Goal: Task Accomplishment & Management: Use online tool/utility

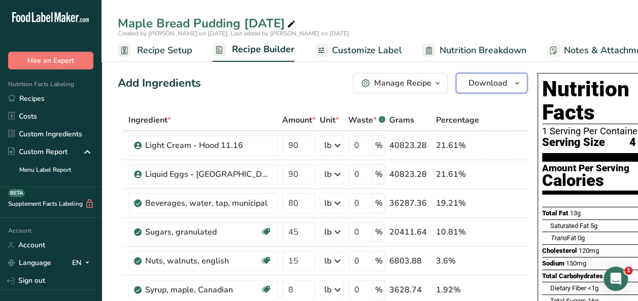
click at [513, 88] on icon "button" at bounding box center [517, 83] width 8 height 13
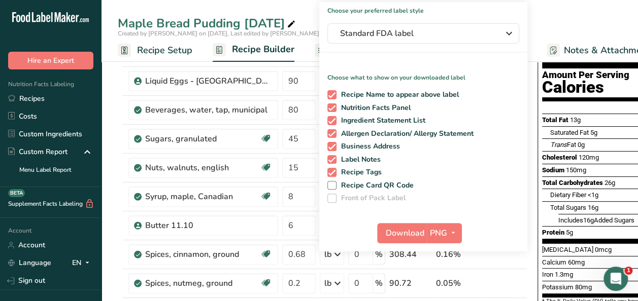
scroll to position [102, 0]
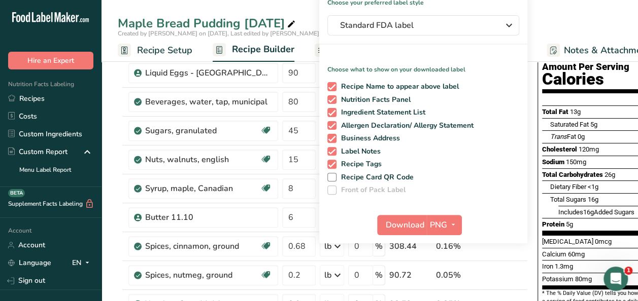
click at [549, 19] on div "Maple Bread Pudding [DATE]" at bounding box center [370, 23] width 536 height 18
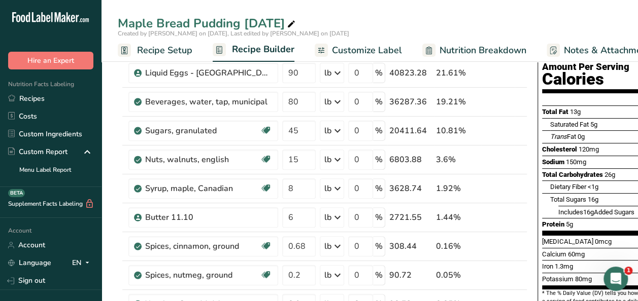
click at [377, 52] on span "Customize Label" at bounding box center [367, 51] width 70 height 14
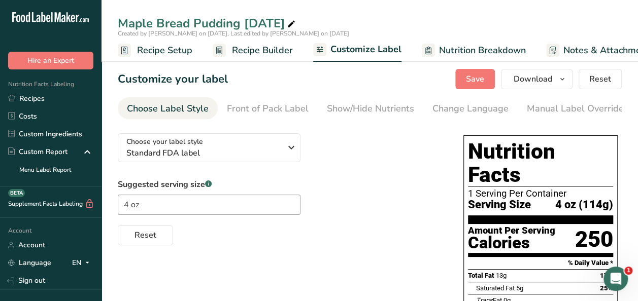
click at [151, 48] on span "Recipe Setup" at bounding box center [164, 51] width 55 height 14
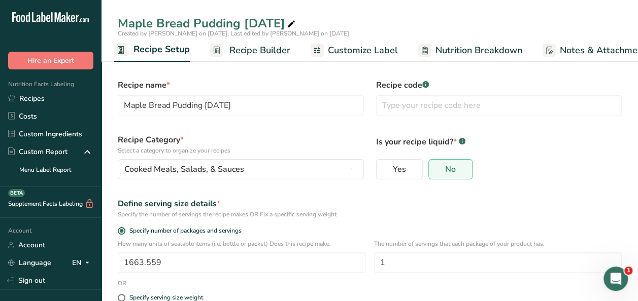
click at [254, 50] on span "Recipe Builder" at bounding box center [259, 51] width 61 height 14
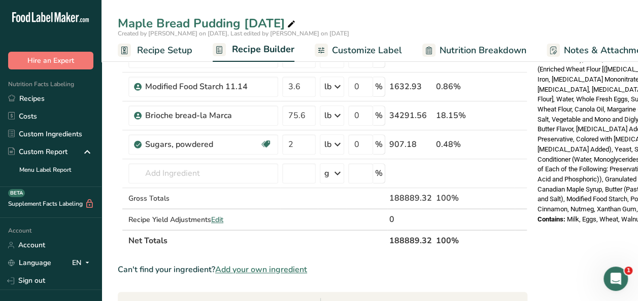
click at [157, 54] on span "Recipe Setup" at bounding box center [164, 51] width 55 height 14
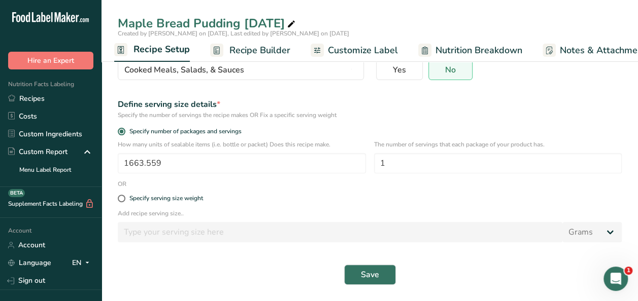
scroll to position [99, 0]
click at [142, 163] on input "1663.559" at bounding box center [242, 163] width 248 height 20
click at [158, 162] on input "1671.559" at bounding box center [242, 163] width 248 height 20
type input "1671.58"
click at [362, 274] on span "Save" at bounding box center [370, 275] width 18 height 12
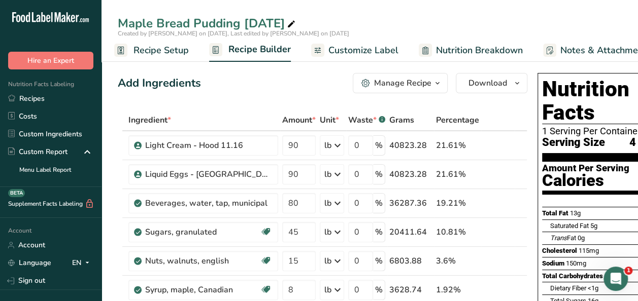
click at [356, 55] on span "Customize Label" at bounding box center [363, 51] width 70 height 14
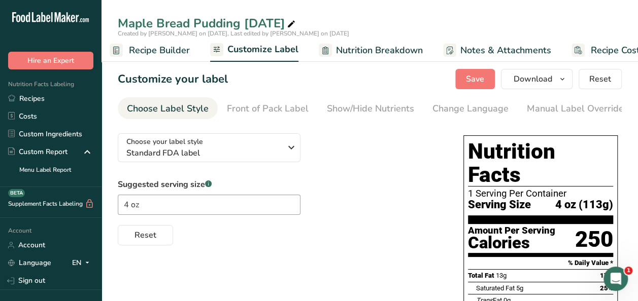
scroll to position [0, 134]
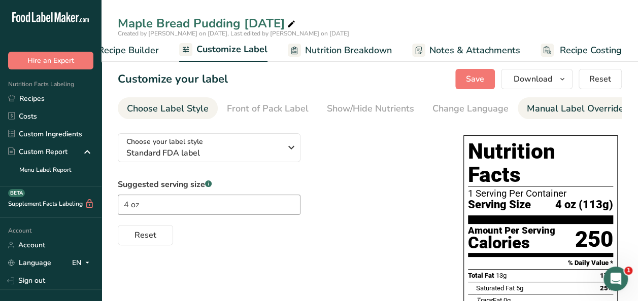
click at [578, 113] on div "Manual Label Override" at bounding box center [575, 109] width 97 height 14
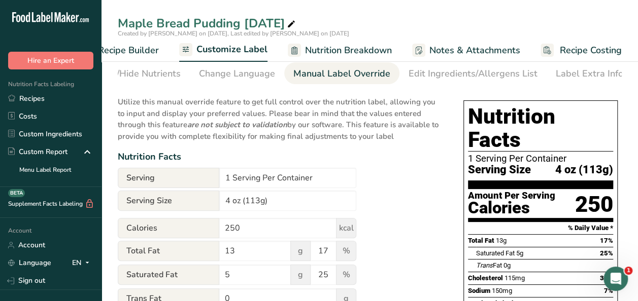
scroll to position [51, 0]
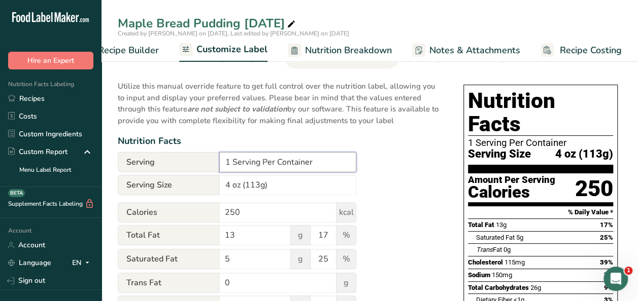
click at [314, 161] on input "1 Serving Per Container" at bounding box center [287, 162] width 137 height 20
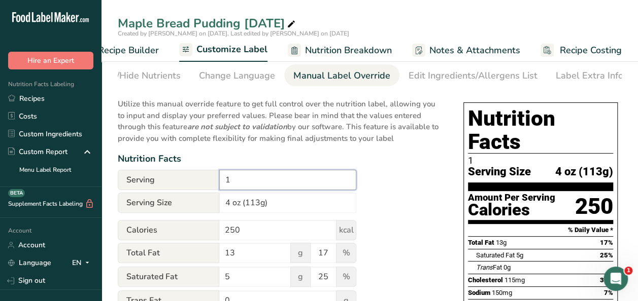
scroll to position [0, 0]
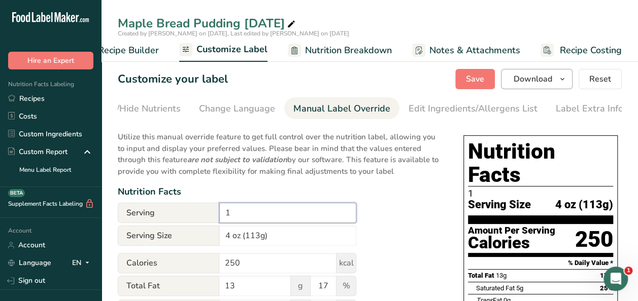
type input "1"
click at [566, 84] on icon "button" at bounding box center [562, 79] width 8 height 13
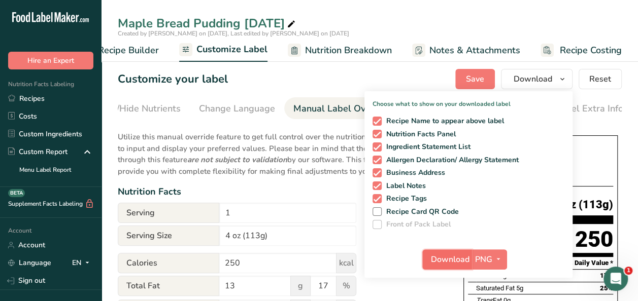
click at [447, 262] on span "Download" at bounding box center [450, 260] width 39 height 12
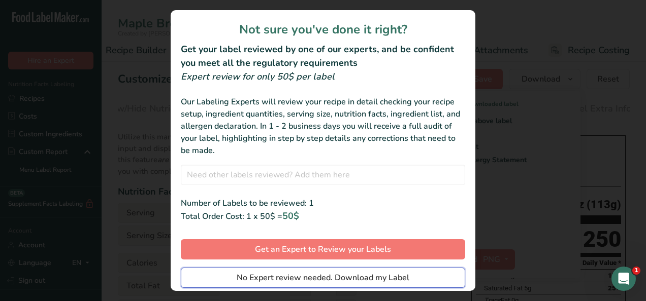
click at [334, 276] on span "No Expert review needed. Download my Label" at bounding box center [323, 278] width 173 height 12
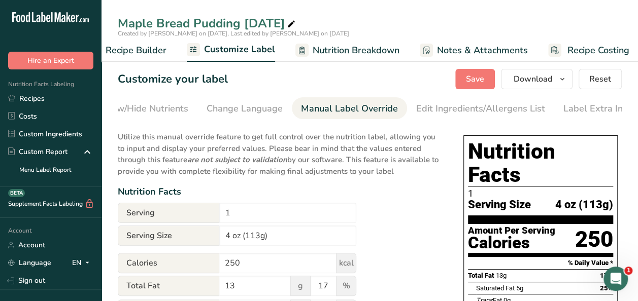
click at [566, 79] on icon "button" at bounding box center [562, 79] width 8 height 13
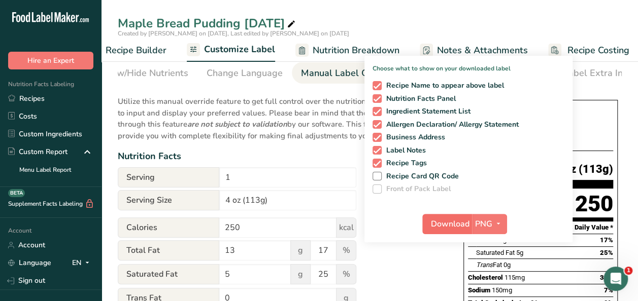
scroll to position [51, 0]
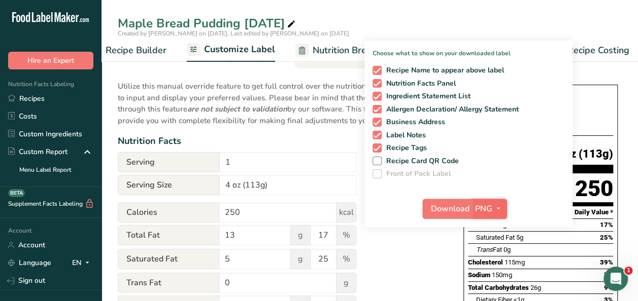
click at [499, 210] on icon "button" at bounding box center [498, 209] width 8 height 13
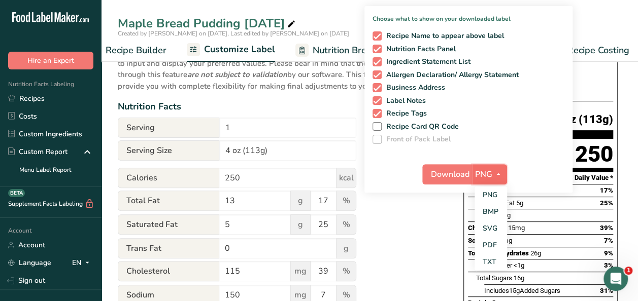
scroll to position [102, 0]
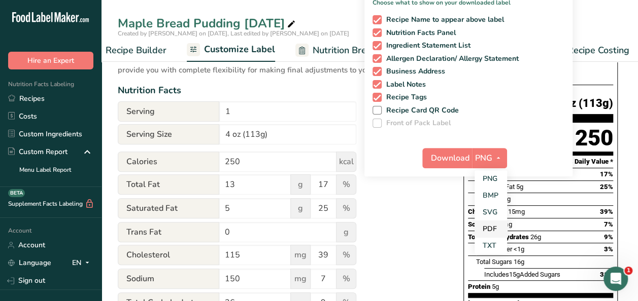
click at [491, 224] on link "PDF" at bounding box center [491, 229] width 32 height 17
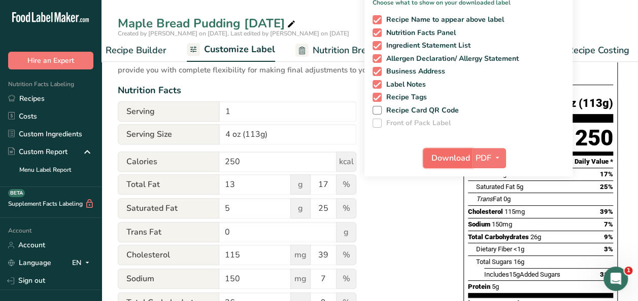
click at [450, 156] on span "Download" at bounding box center [450, 158] width 39 height 12
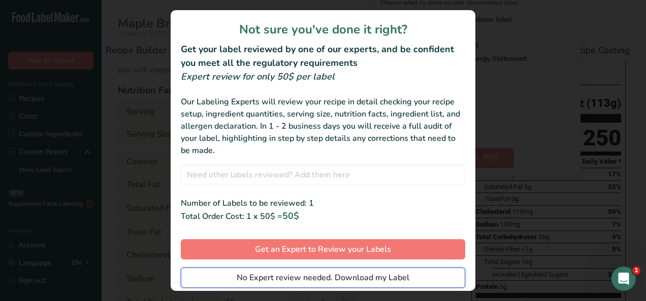
click at [284, 272] on span "No Expert review needed. Download my Label" at bounding box center [323, 278] width 173 height 12
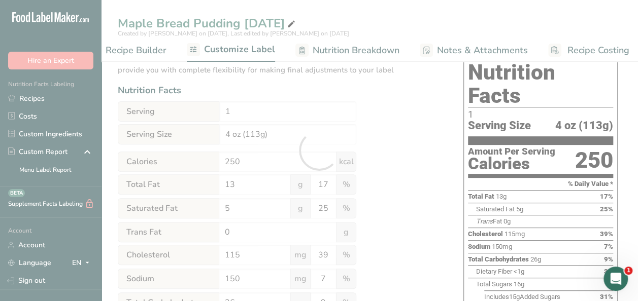
scroll to position [0, 0]
